Goal: Information Seeking & Learning: Learn about a topic

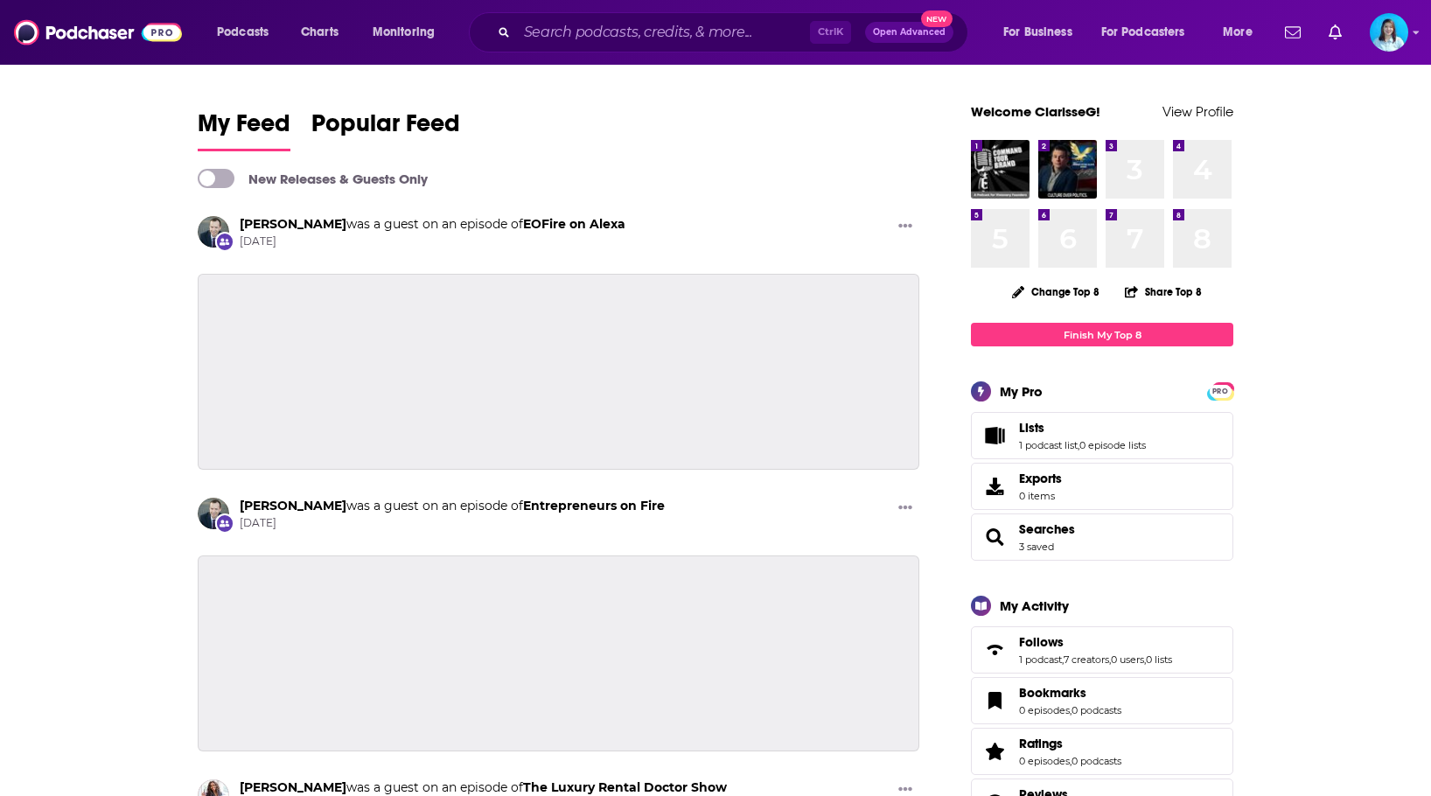
click at [924, 24] on span "New" at bounding box center [936, 18] width 31 height 17
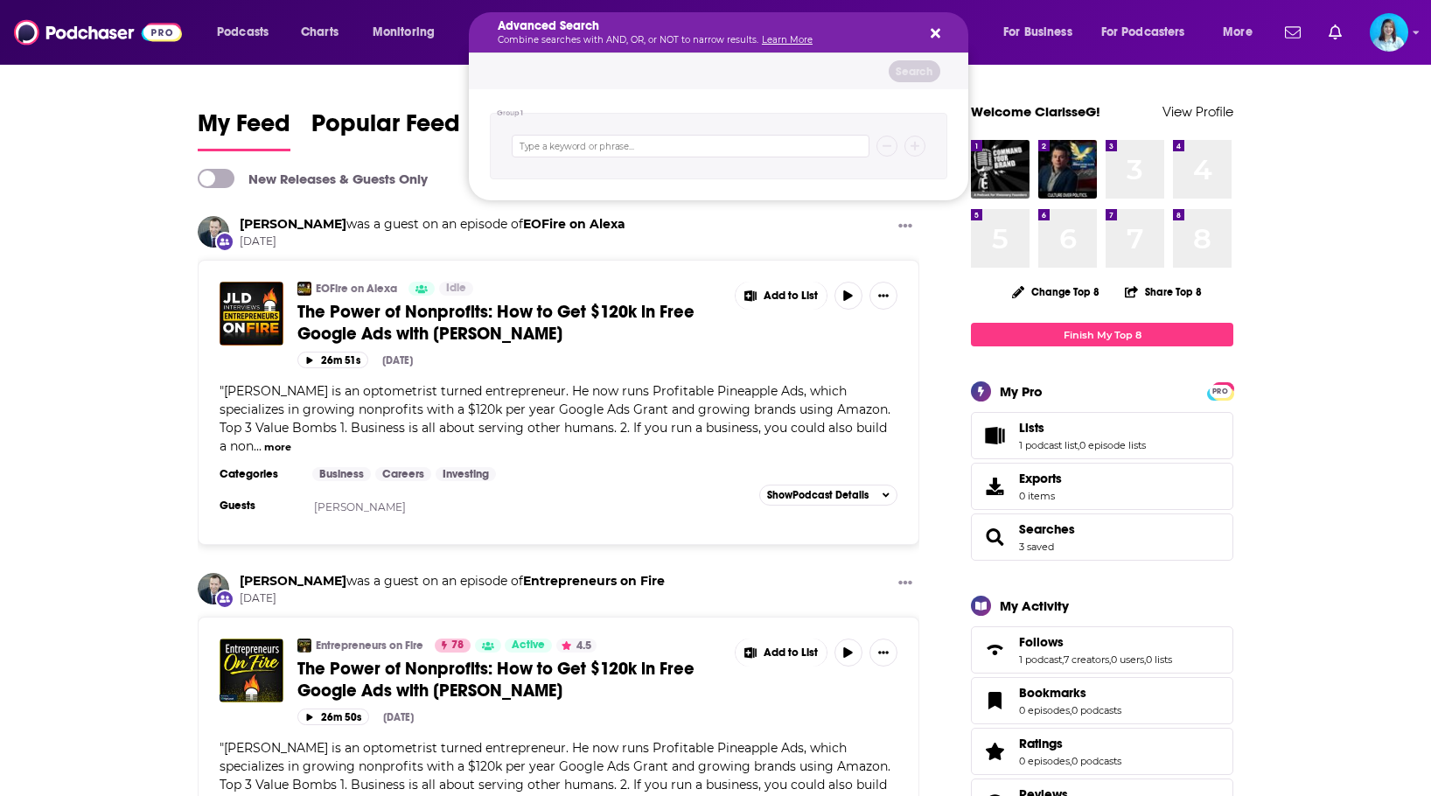
click at [660, 134] on div "Search podcasts, credits, & more..." at bounding box center [718, 146] width 457 height 66
click at [933, 29] on icon "Search podcasts, credits, & more..." at bounding box center [936, 33] width 10 height 14
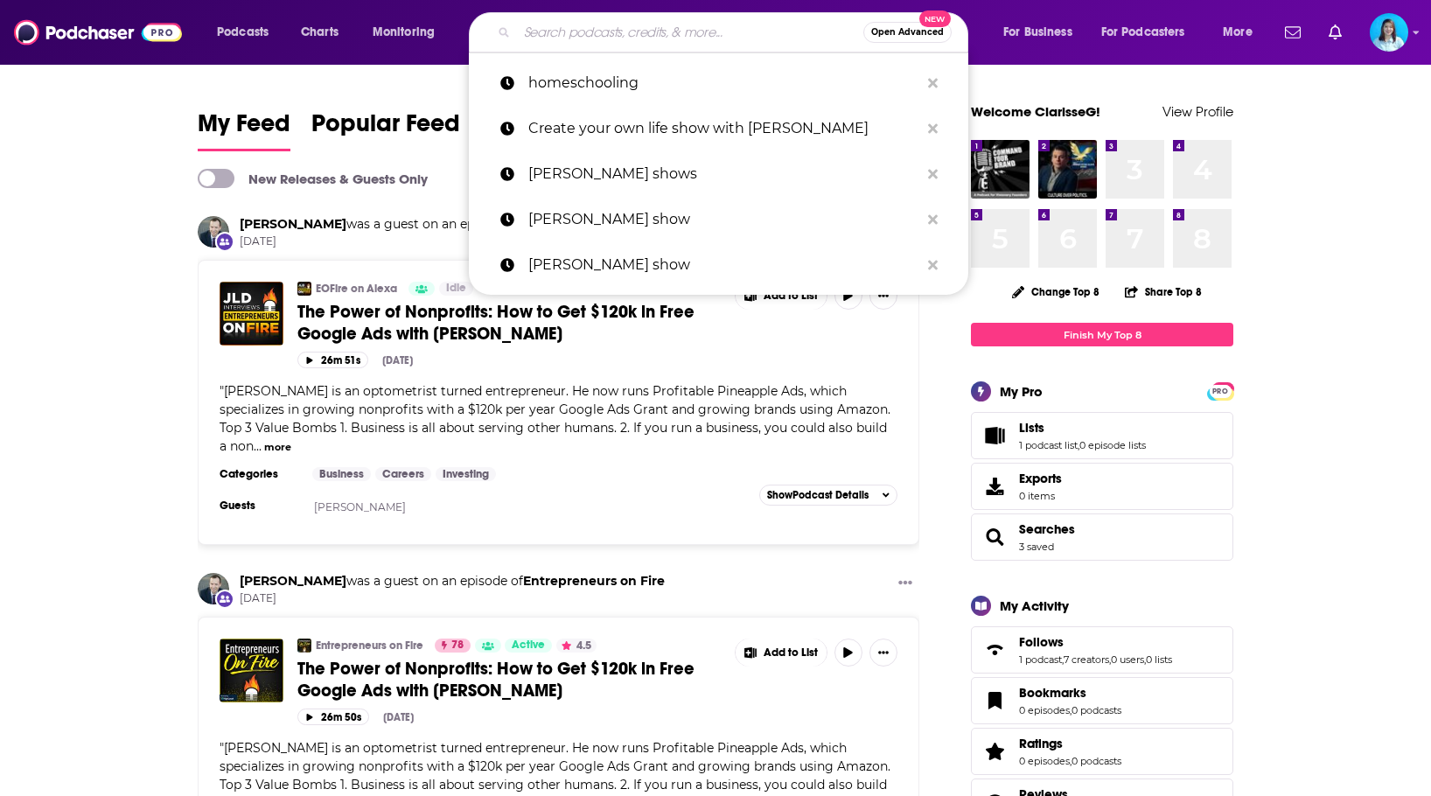
click at [584, 31] on input "Search podcasts, credits, & more..." at bounding box center [690, 32] width 346 height 28
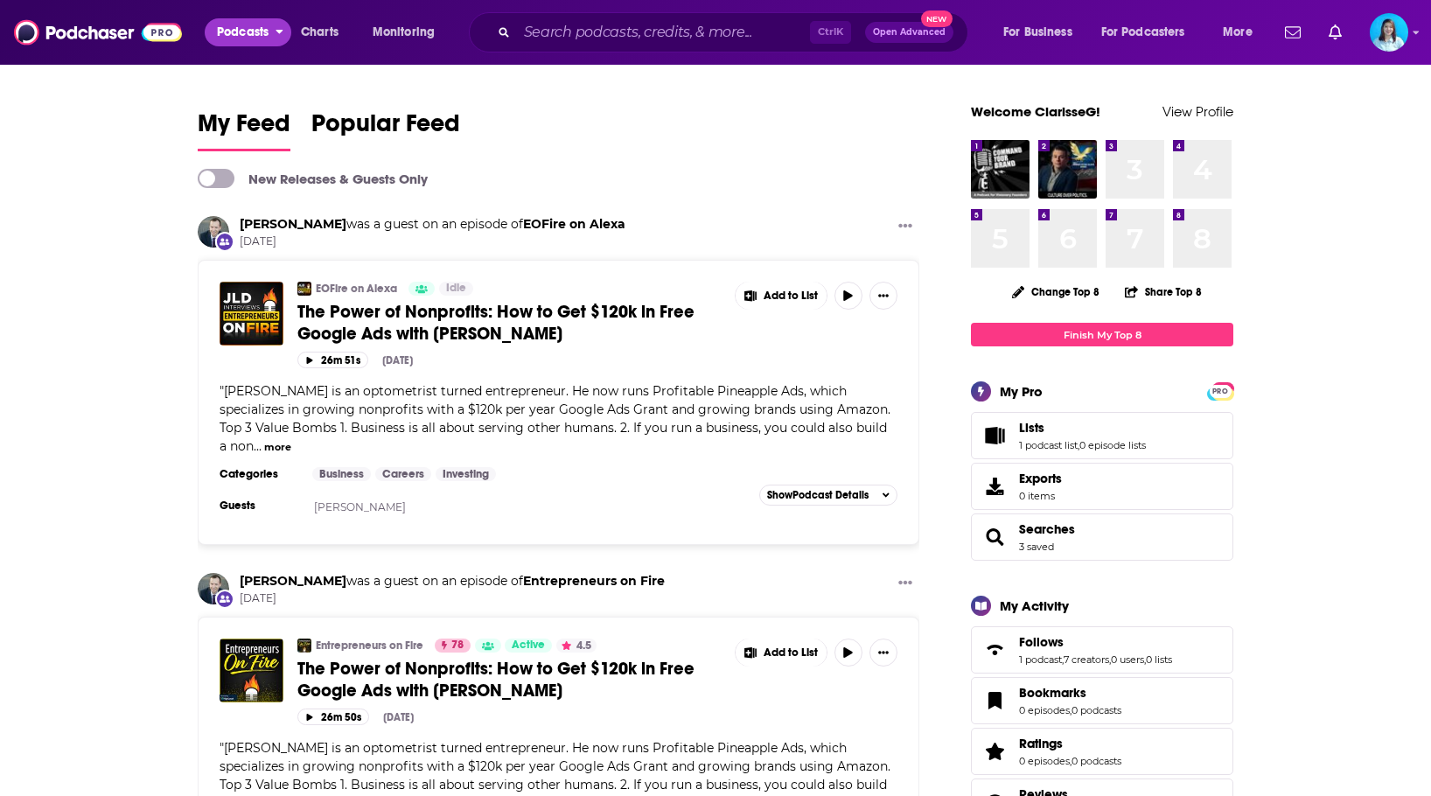
click at [231, 36] on span "Podcasts" at bounding box center [243, 32] width 52 height 24
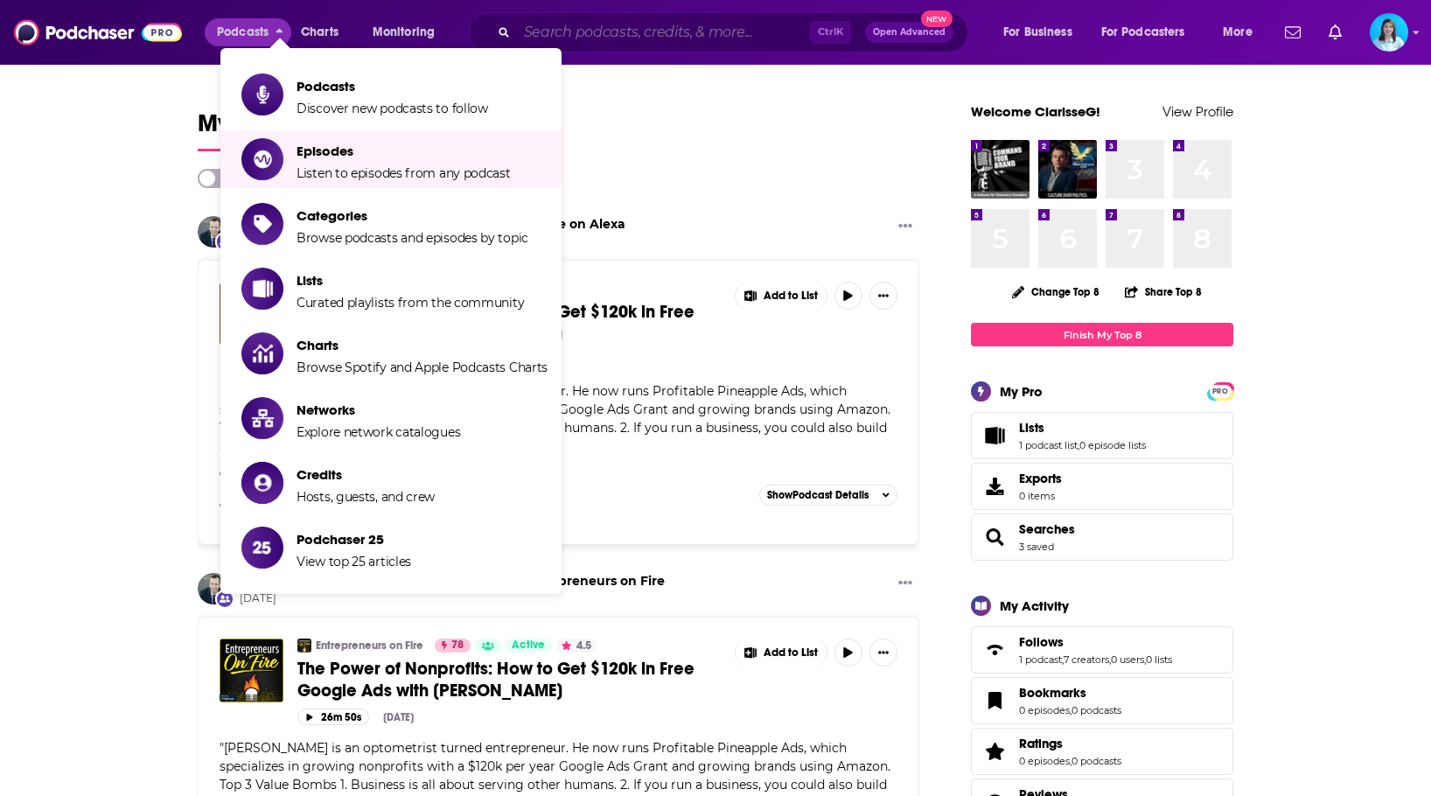
click at [629, 35] on input "Search podcasts, credits, & more..." at bounding box center [663, 32] width 293 height 28
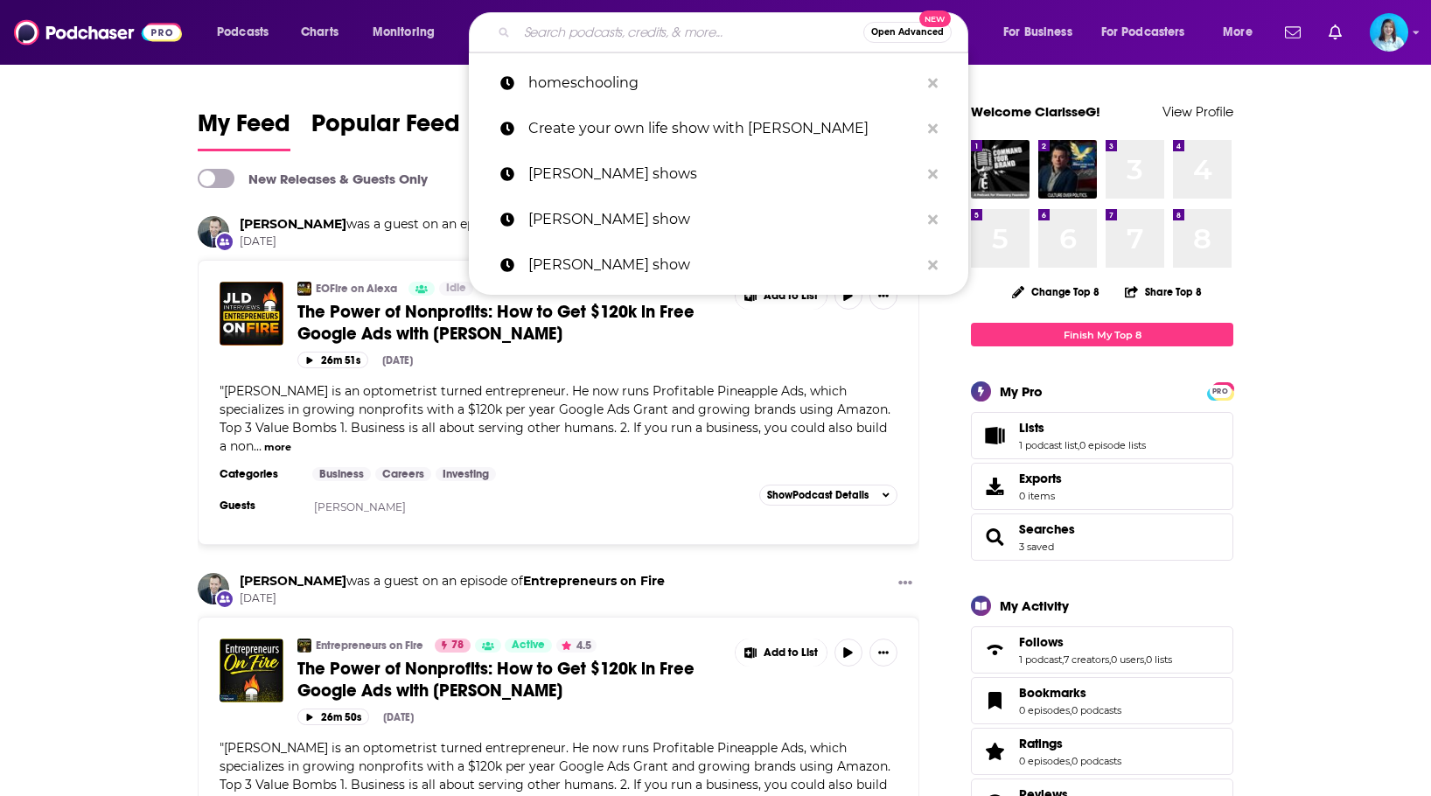
paste input "The Faith & Mental Wellness Podcast [PERSON_NAME]"
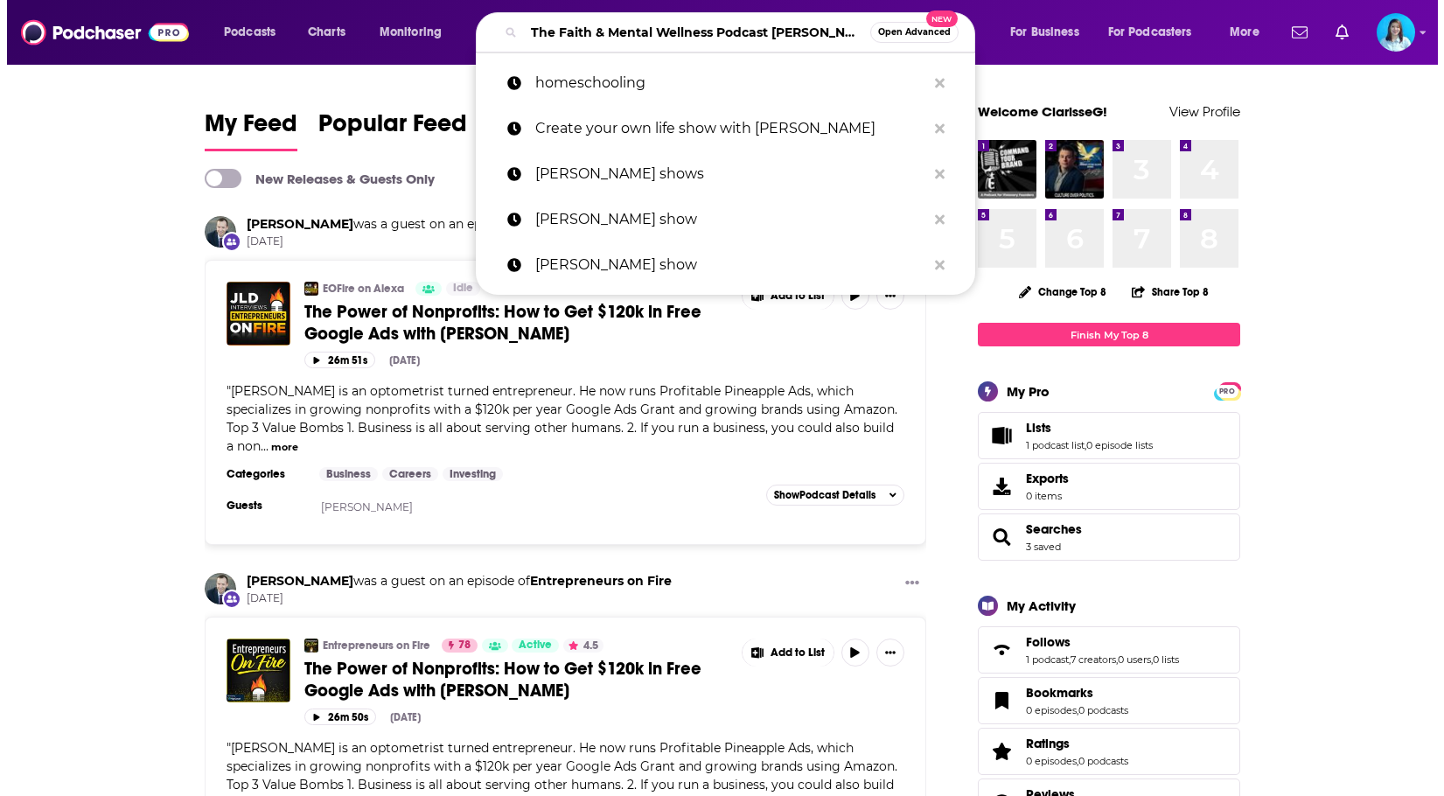
scroll to position [0, 41]
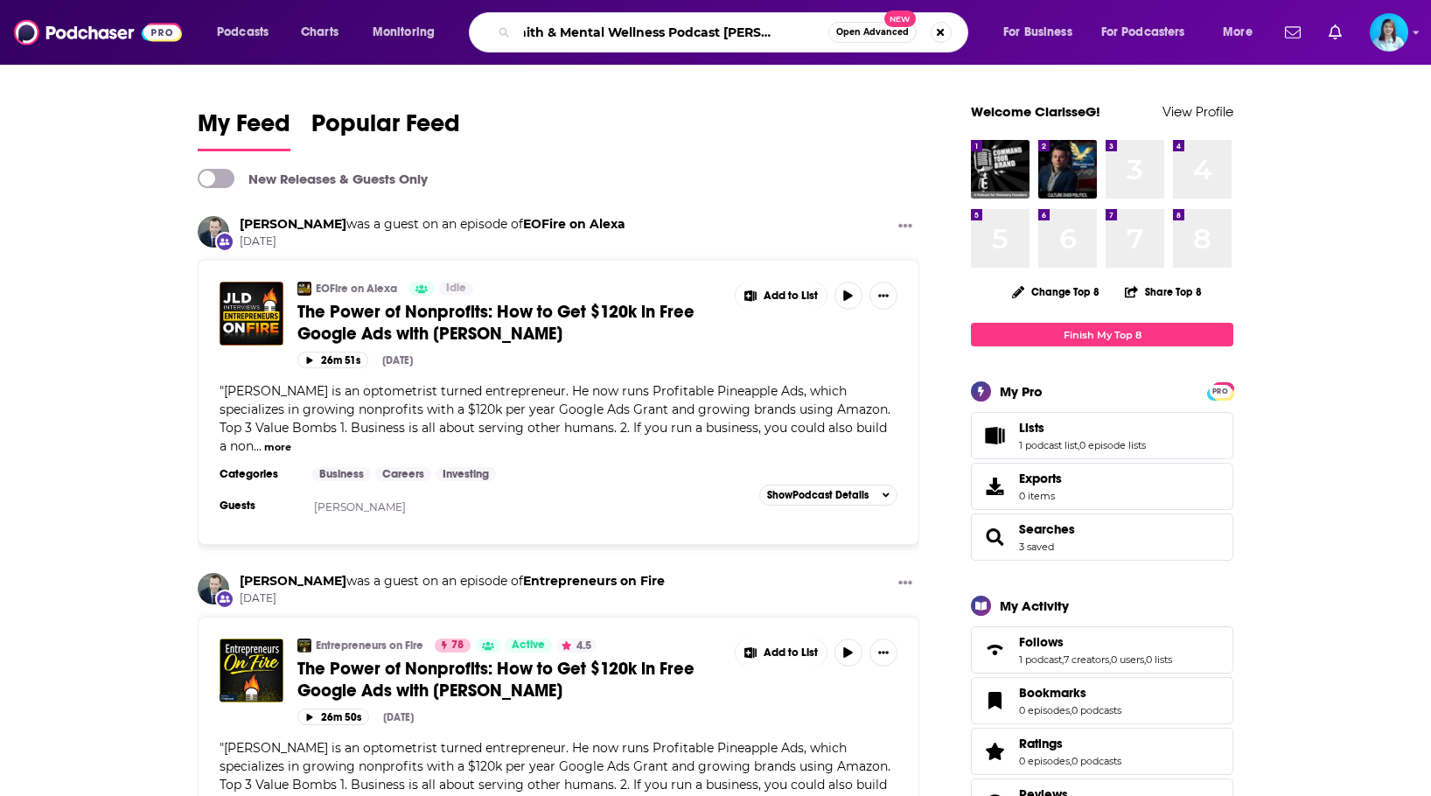
type input "The Faith & Mental Wellness Podcast [PERSON_NAME]"
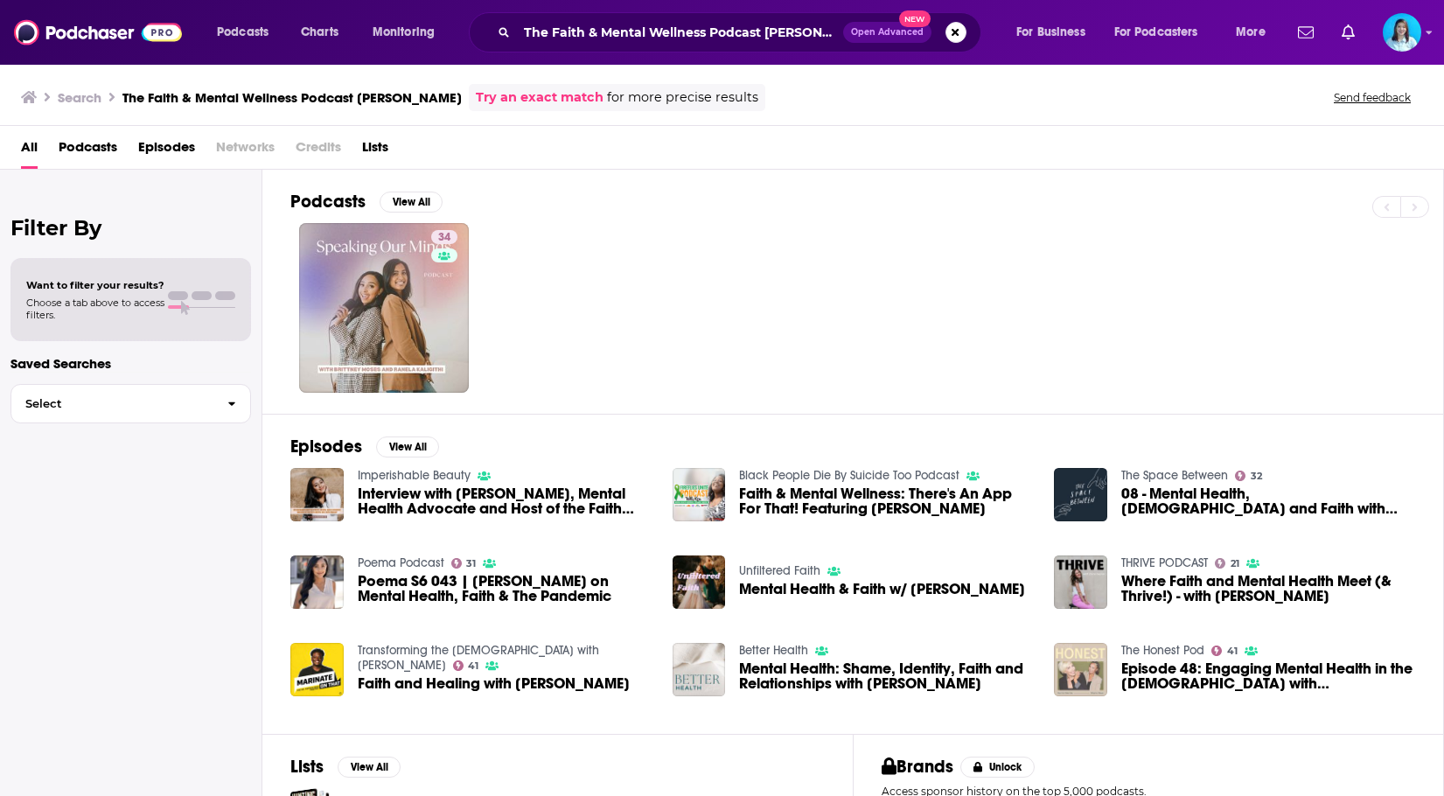
click at [83, 139] on span "Podcasts" at bounding box center [88, 151] width 59 height 36
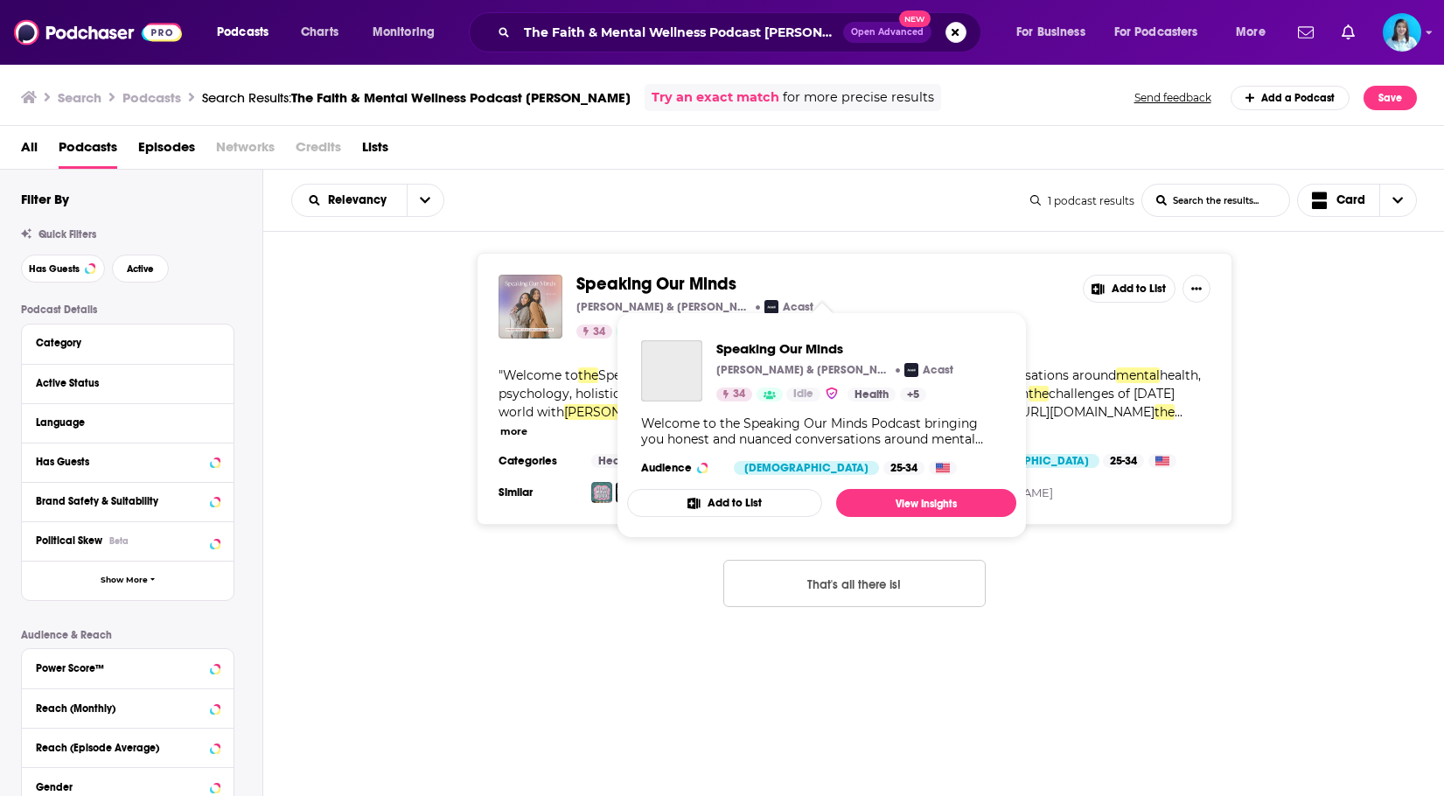
click at [676, 278] on span "Speaking Our Minds" at bounding box center [656, 284] width 160 height 22
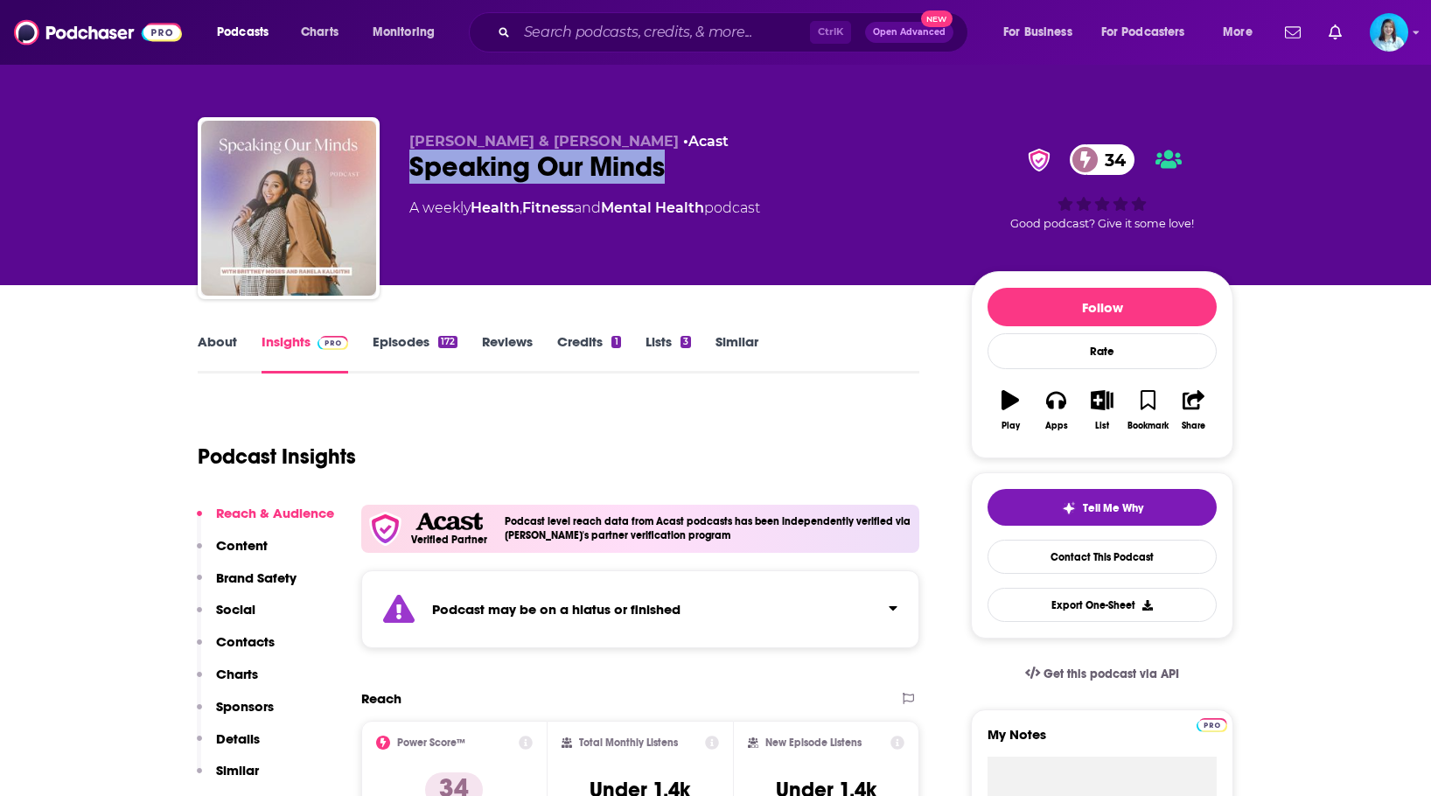
drag, startPoint x: 697, startPoint y: 160, endPoint x: 408, endPoint y: 174, distance: 289.8
click at [408, 174] on div "[PERSON_NAME] & [PERSON_NAME] • Acast Speaking Our Minds 34 A weekly Health , F…" at bounding box center [716, 211] width 1036 height 189
copy h2 "Speaking Our Minds"
